Goal: Information Seeking & Learning: Learn about a topic

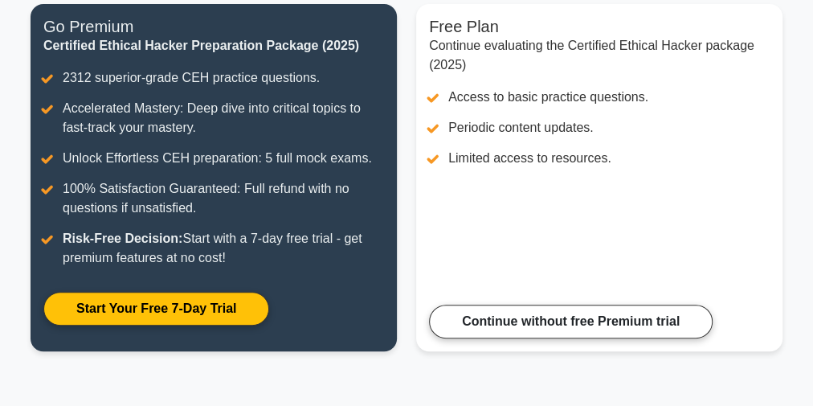
scroll to position [219, 0]
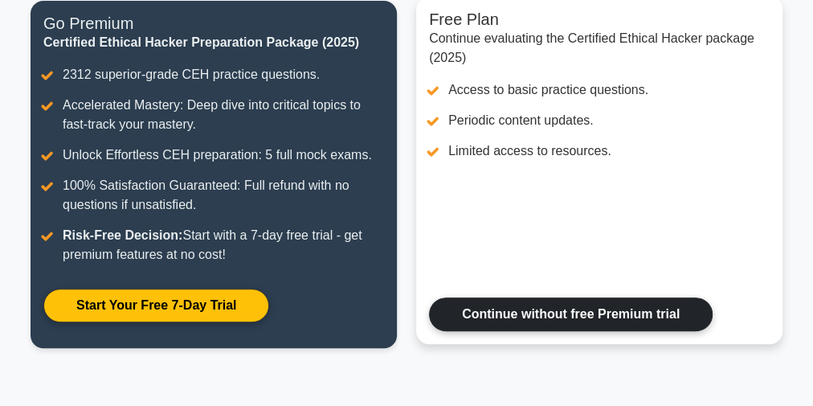
click at [468, 315] on link "Continue without free Premium trial" at bounding box center [571, 314] width 284 height 34
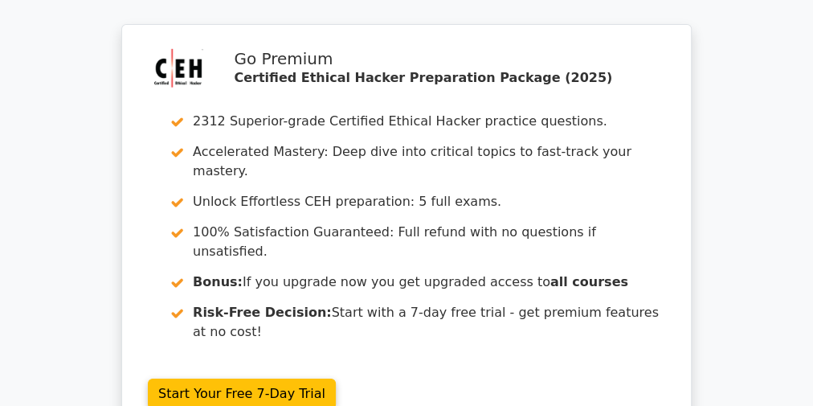
scroll to position [3116, 0]
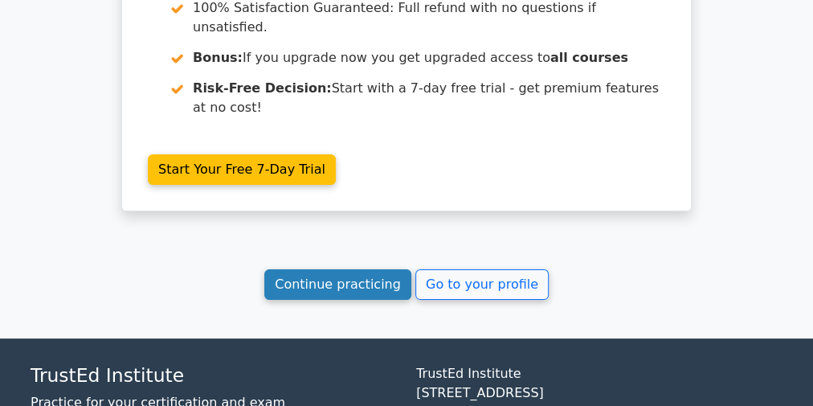
click at [324, 269] on link "Continue practicing" at bounding box center [337, 284] width 147 height 31
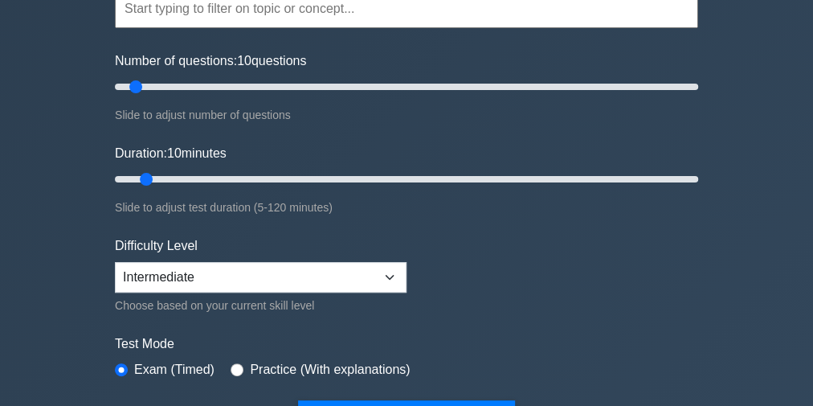
scroll to position [64, 0]
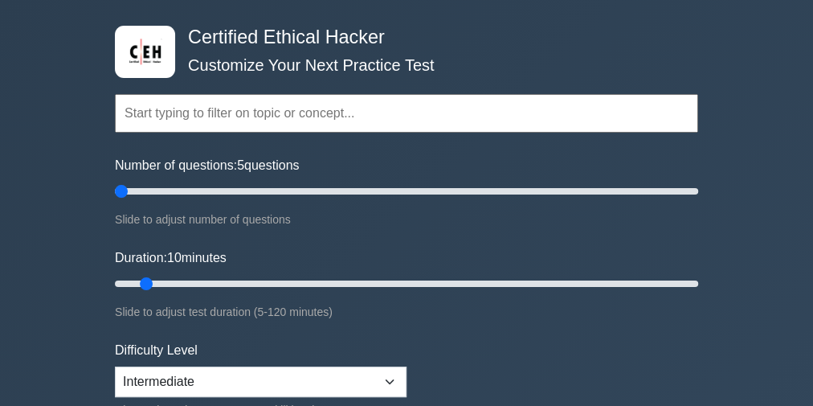
drag, startPoint x: 136, startPoint y: 187, endPoint x: 123, endPoint y: 187, distance: 12.9
type input "5"
click at [123, 187] on input "Number of questions: 5 questions" at bounding box center [406, 191] width 583 height 19
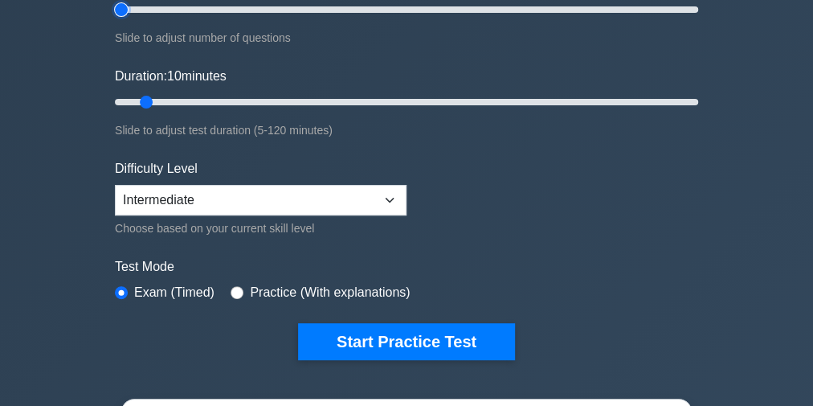
scroll to position [386, 0]
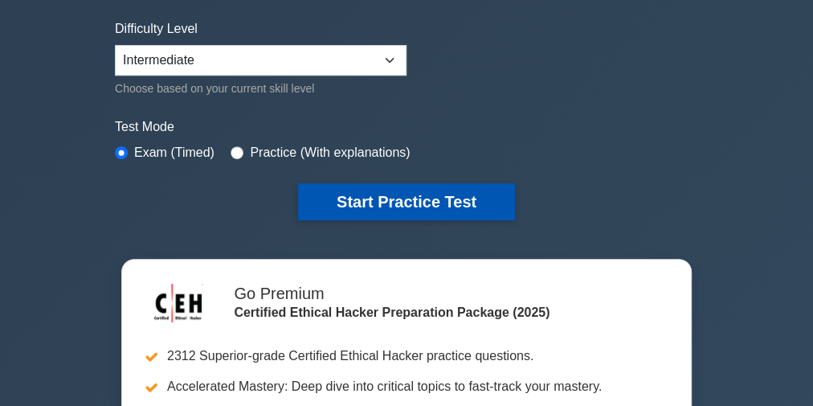
click at [357, 183] on button "Start Practice Test" at bounding box center [406, 201] width 217 height 37
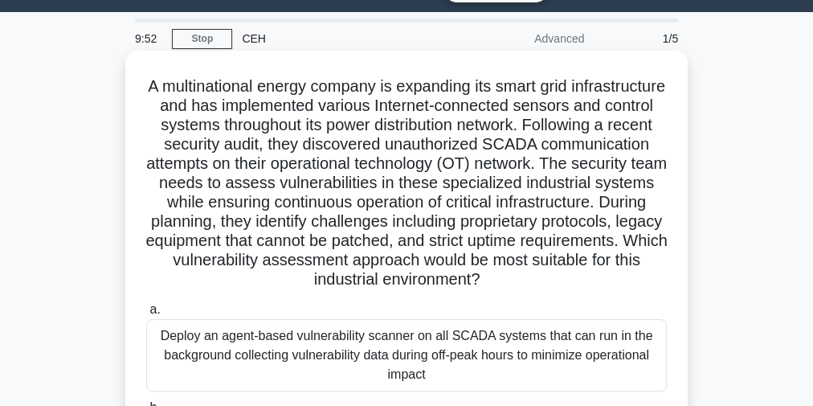
scroll to position [39, 0]
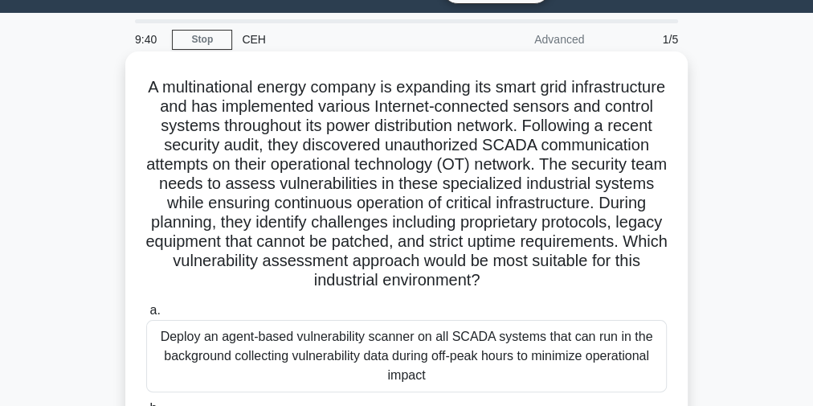
click at [495, 214] on h5 "A multinational energy company is expanding its smart grid infrastructure and h…" at bounding box center [407, 184] width 524 height 214
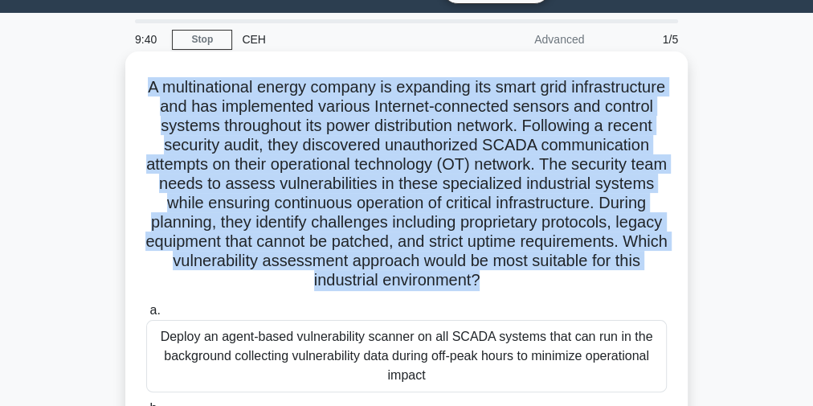
click at [495, 214] on h5 "A multinational energy company is expanding its smart grid infrastructure and h…" at bounding box center [407, 184] width 524 height 214
copy div "A multinational energy company is expanding its smart grid infrastructure and h…"
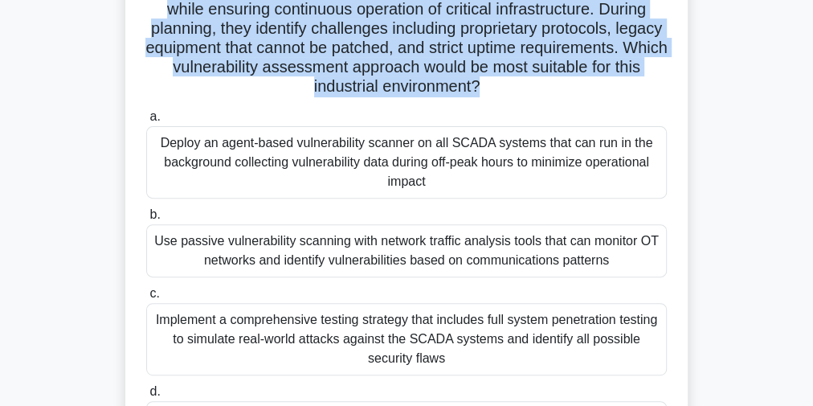
scroll to position [296, 0]
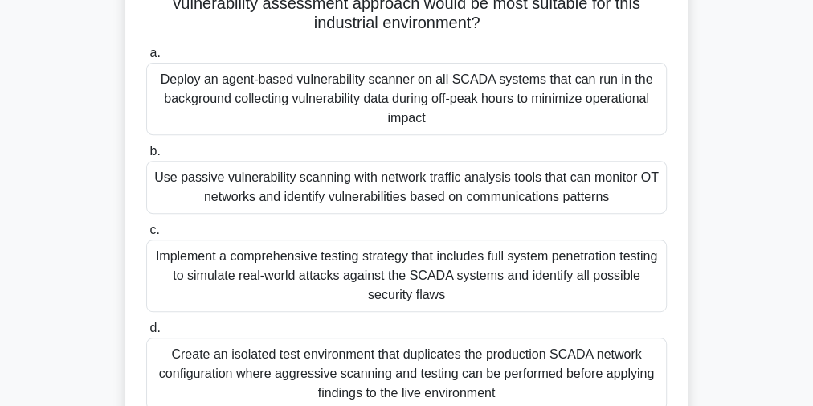
click at [394, 185] on div "Use passive vulnerability scanning with network traffic analysis tools that can…" at bounding box center [406, 187] width 521 height 53
click at [146, 157] on input "b. Use passive vulnerability scanning with network traffic analysis tools that …" at bounding box center [146, 151] width 0 height 10
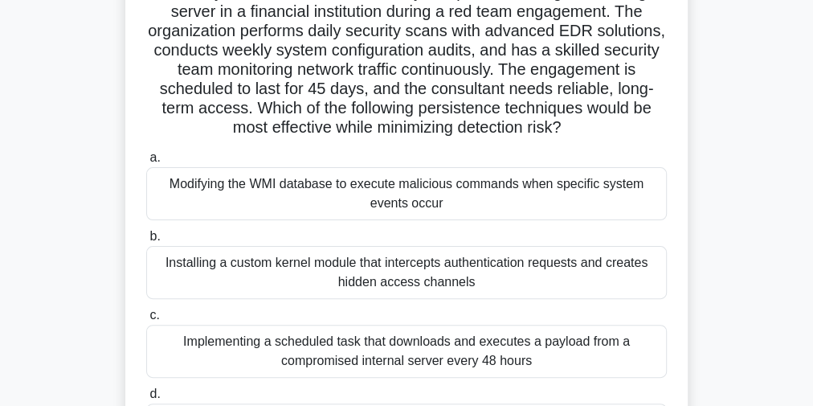
scroll to position [0, 0]
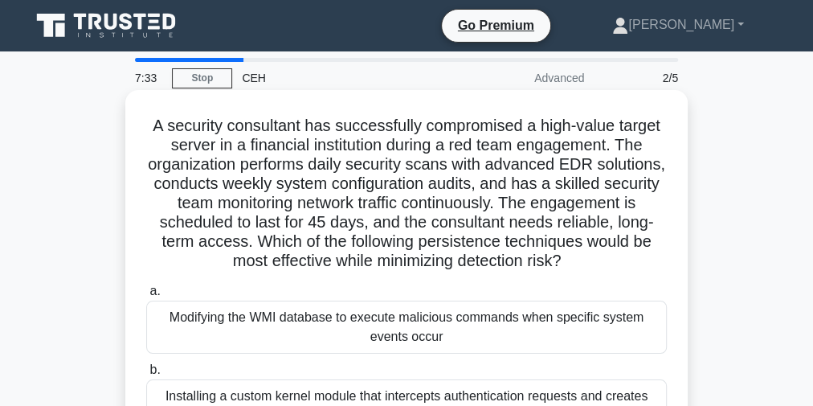
click at [423, 168] on h5 "A security consultant has successfully compromised a high-value target server i…" at bounding box center [407, 194] width 524 height 156
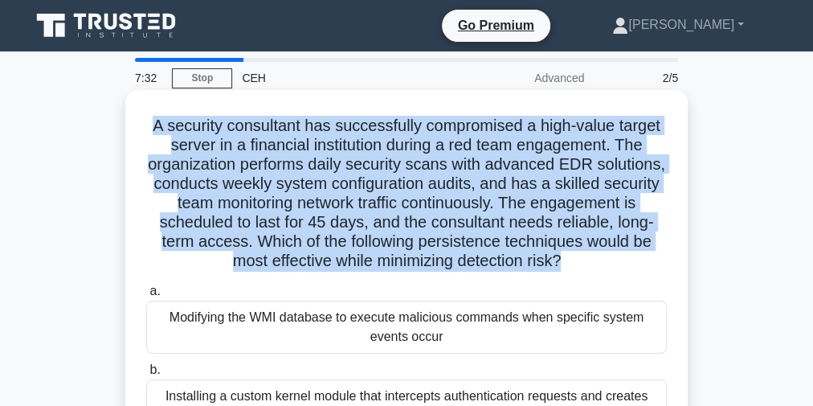
click at [423, 168] on h5 "A security consultant has successfully compromised a high-value target server i…" at bounding box center [407, 194] width 524 height 156
copy div "A security consultant has successfully compromised a high-value target server i…"
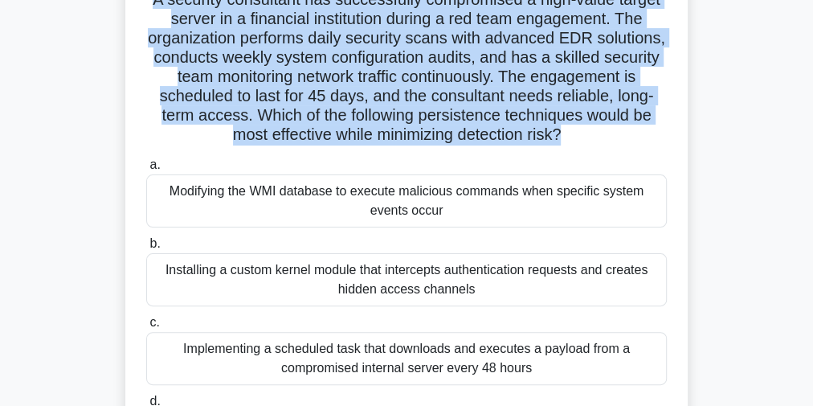
scroll to position [193, 0]
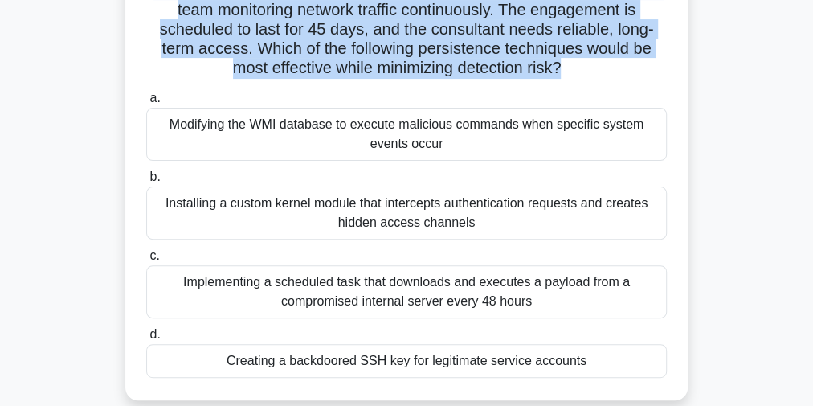
drag, startPoint x: 167, startPoint y: 127, endPoint x: 632, endPoint y: 366, distance: 522.8
click at [637, 371] on div "a. Modifying the WMI database to execute malicious commands when specific syste…" at bounding box center [407, 233] width 540 height 296
copy div "Modifying the WMI database to execute malicious commands when specific system e…"
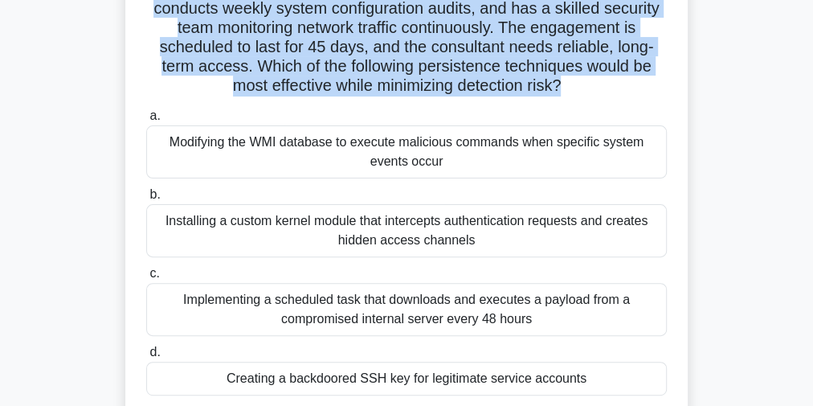
scroll to position [321, 0]
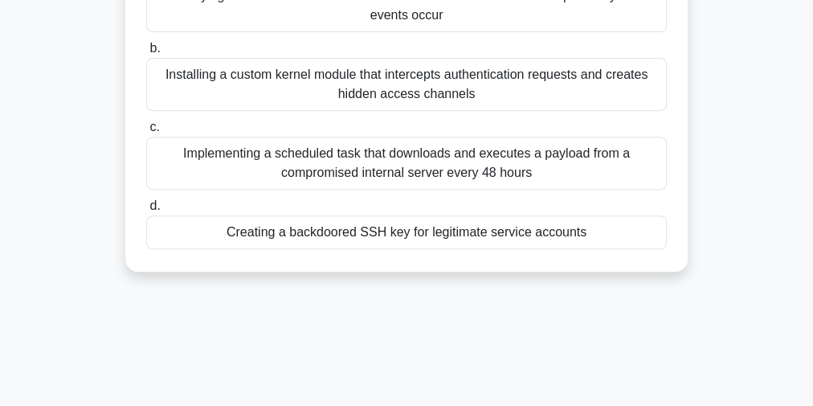
click at [329, 235] on div "Creating a backdoored SSH key for legitimate service accounts" at bounding box center [406, 232] width 521 height 34
click at [146, 211] on input "d. Creating a backdoored SSH key for legitimate service accounts" at bounding box center [146, 206] width 0 height 10
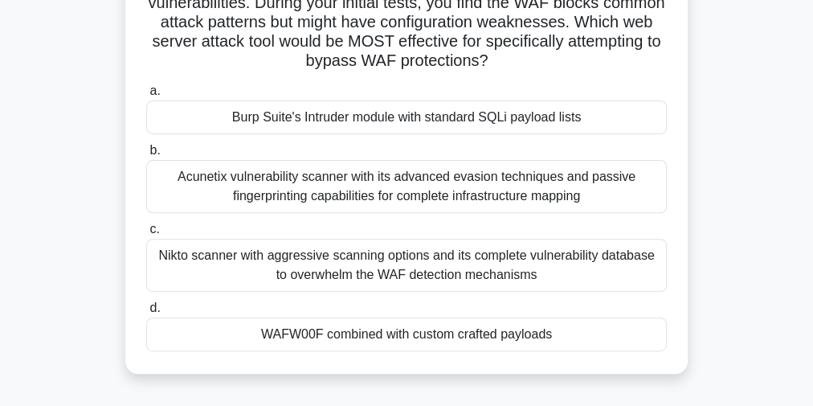
scroll to position [0, 0]
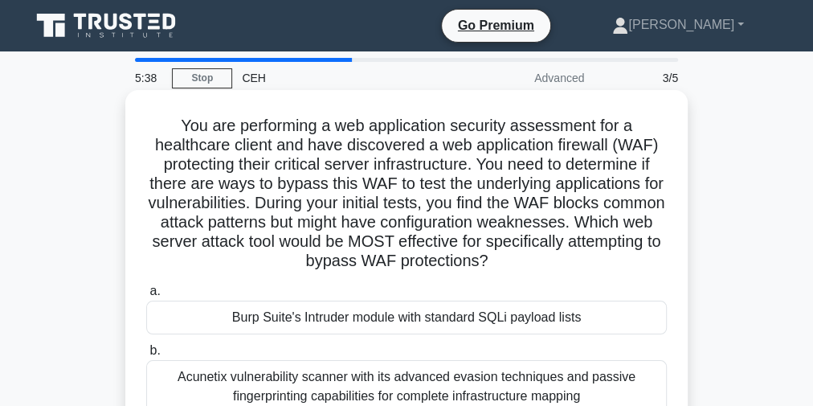
click at [349, 188] on h5 "You are performing a web application security assessment for a healthcare clien…" at bounding box center [407, 194] width 524 height 156
click at [348, 190] on h5 "You are performing a web application security assessment for a healthcare clien…" at bounding box center [407, 194] width 524 height 156
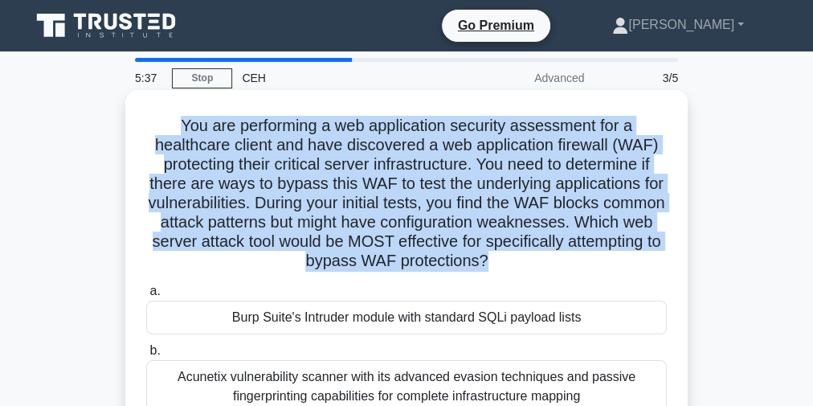
click at [348, 194] on h5 "You are performing a web application security assessment for a healthcare clien…" at bounding box center [407, 194] width 524 height 156
copy div "You are performing a web application security assessment for a healthcare clien…"
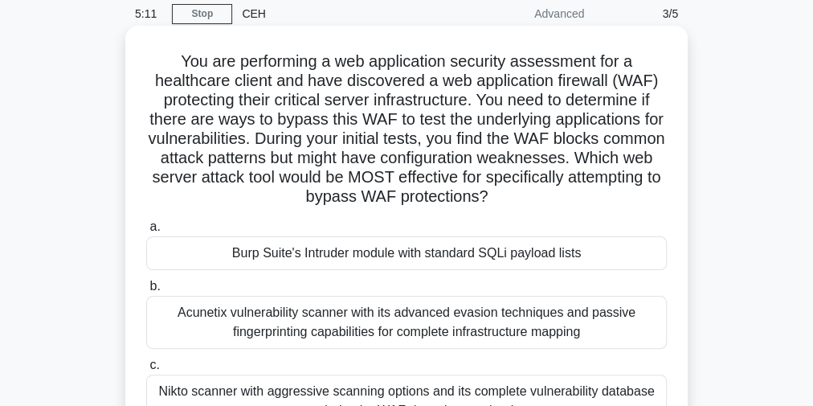
click at [366, 252] on div "Burp Suite's Intruder module with standard SQLi payload lists" at bounding box center [406, 253] width 521 height 34
click at [146, 232] on input "a. Burp Suite's Intruder module with standard SQLi payload lists" at bounding box center [146, 227] width 0 height 10
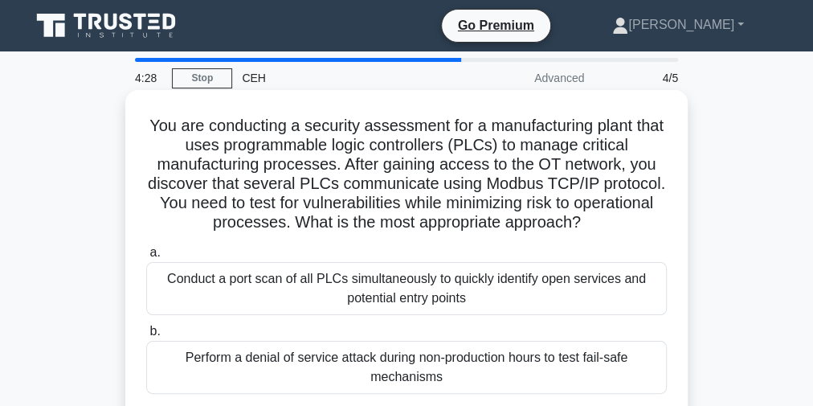
click at [415, 174] on h5 "You are conducting a security assessment for a manufacturing plant that uses pr…" at bounding box center [407, 174] width 524 height 117
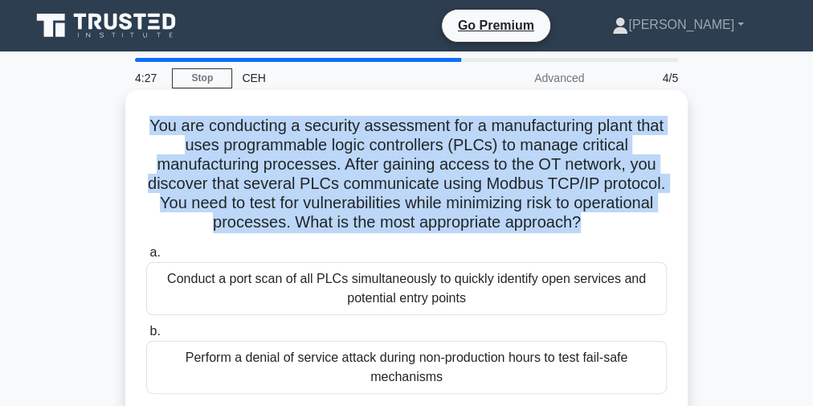
click at [415, 174] on h5 "You are conducting a security assessment for a manufacturing plant that uses pr…" at bounding box center [407, 174] width 524 height 117
copy div "You are conducting a security assessment for a manufacturing plant that uses pr…"
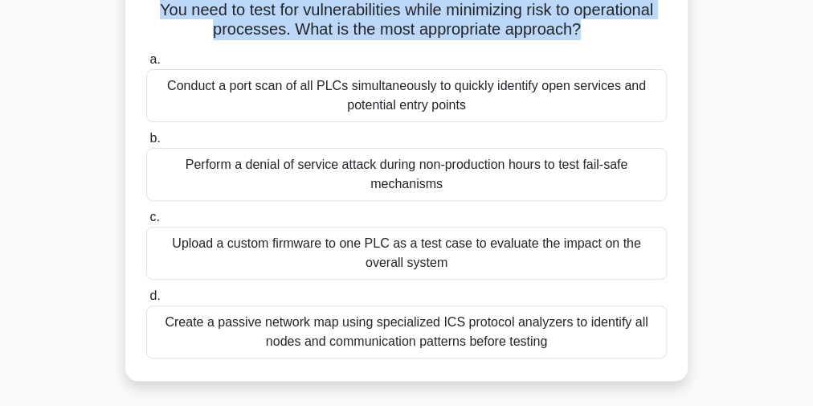
drag, startPoint x: 165, startPoint y: 88, endPoint x: 646, endPoint y: 341, distance: 543.0
click at [646, 341] on div "a. Conduct a port scan of all PLCs simultaneously to quickly identify open serv…" at bounding box center [407, 204] width 540 height 315
copy div "Conduct a port scan of all PLCs simultaneously to quickly identify open service…"
click at [373, 320] on div "Create a passive network map using specialized ICS protocol analyzers to identi…" at bounding box center [406, 331] width 521 height 53
click at [146, 301] on input "d. Create a passive network map using specialized ICS protocol analyzers to ide…" at bounding box center [146, 296] width 0 height 10
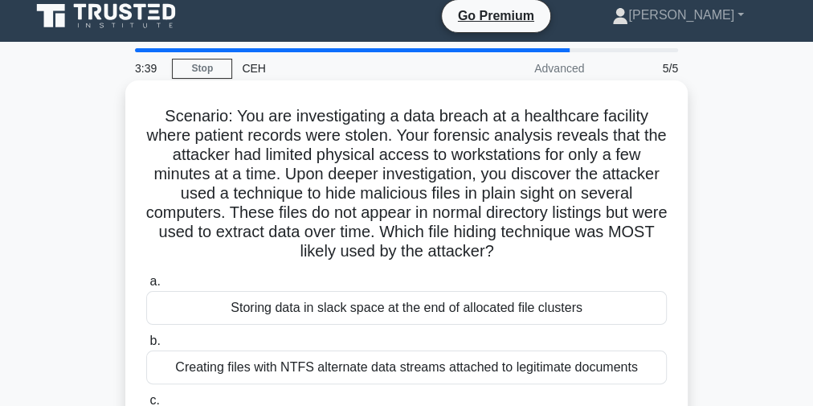
scroll to position [0, 0]
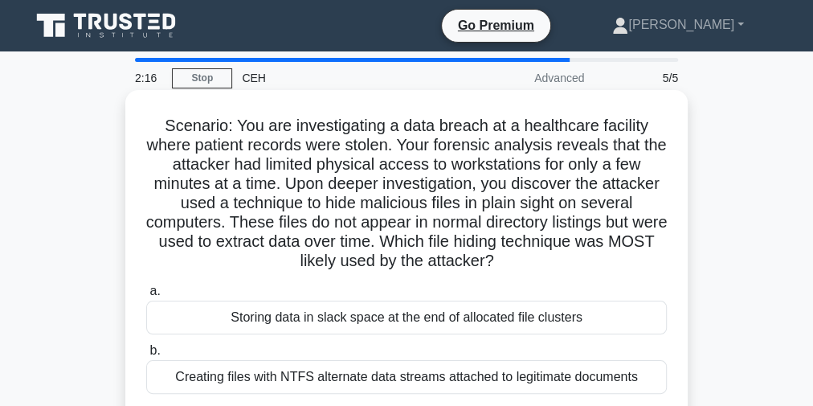
click at [361, 135] on h5 "Scenario: You are investigating a data breach at a healthcare facility where pa…" at bounding box center [407, 194] width 524 height 156
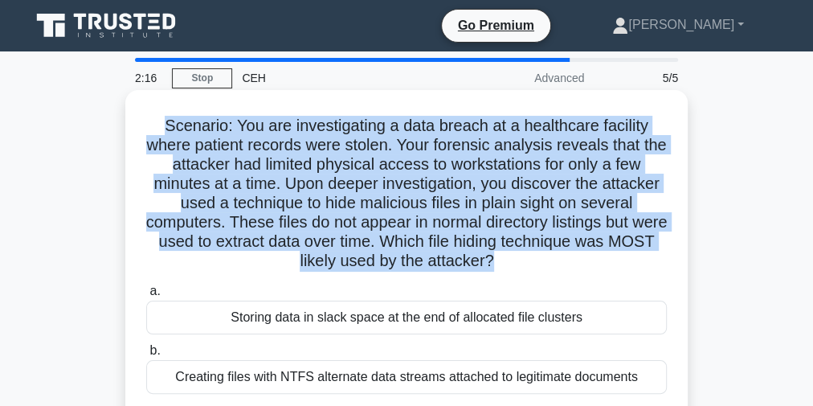
click at [361, 135] on h5 "Scenario: You are investigating a data breach at a healthcare facility where pa…" at bounding box center [407, 194] width 524 height 156
copy div "Scenario: You are investigating a data breach at a healthcare facility where pa…"
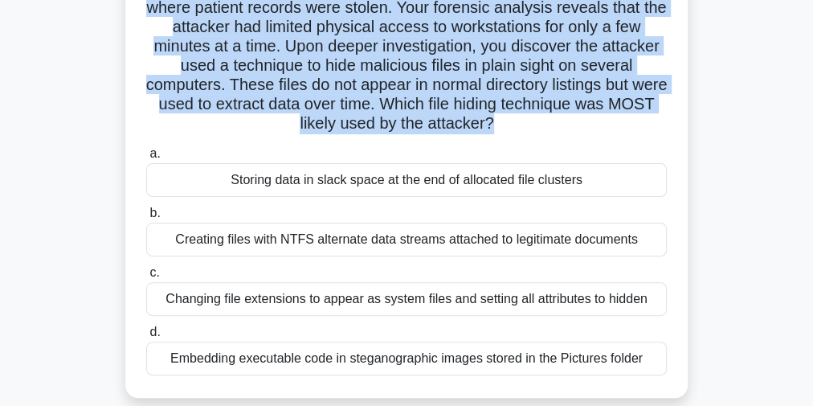
scroll to position [193, 0]
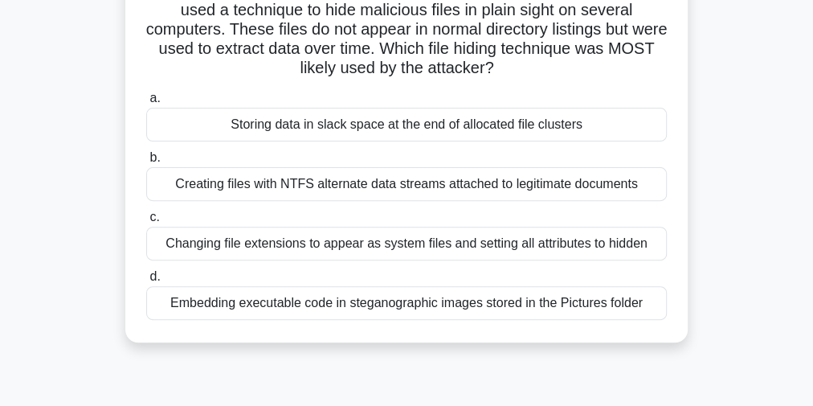
click at [420, 187] on div "Creating files with NTFS alternate data streams attached to legitimate documents" at bounding box center [406, 184] width 521 height 34
click at [146, 163] on input "b. Creating files with NTFS alternate data streams attached to legitimate docum…" at bounding box center [146, 158] width 0 height 10
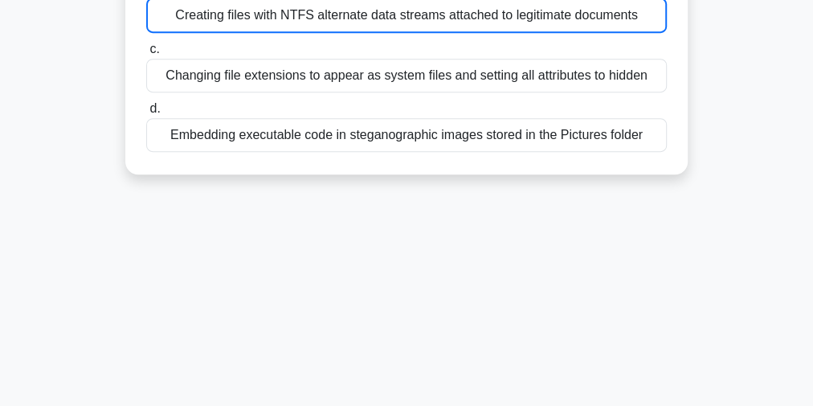
scroll to position [462, 0]
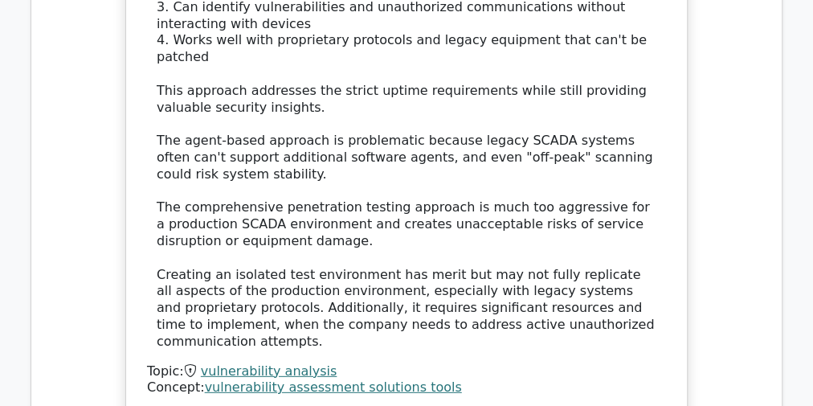
scroll to position [2378, 0]
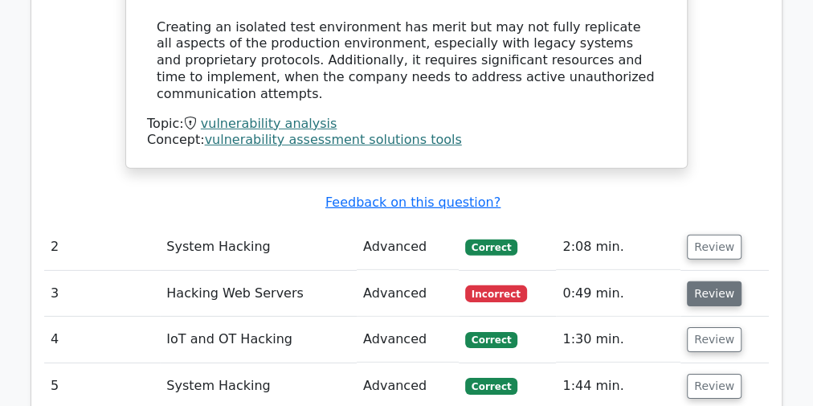
click at [727, 281] on button "Review" at bounding box center [714, 293] width 55 height 25
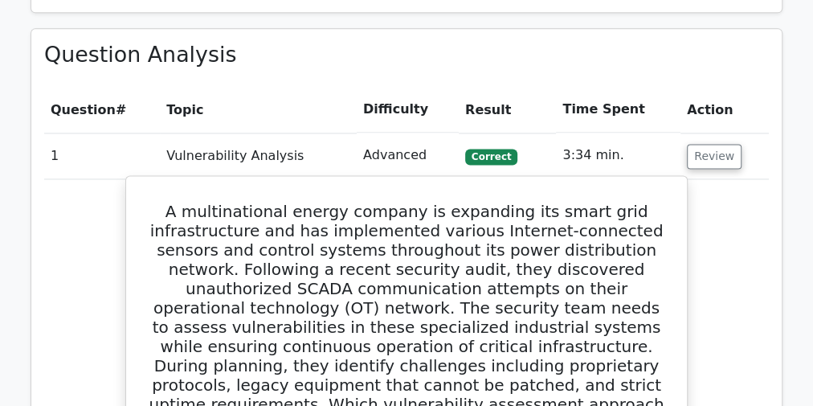
scroll to position [1157, 0]
